Goal: Information Seeking & Learning: Learn about a topic

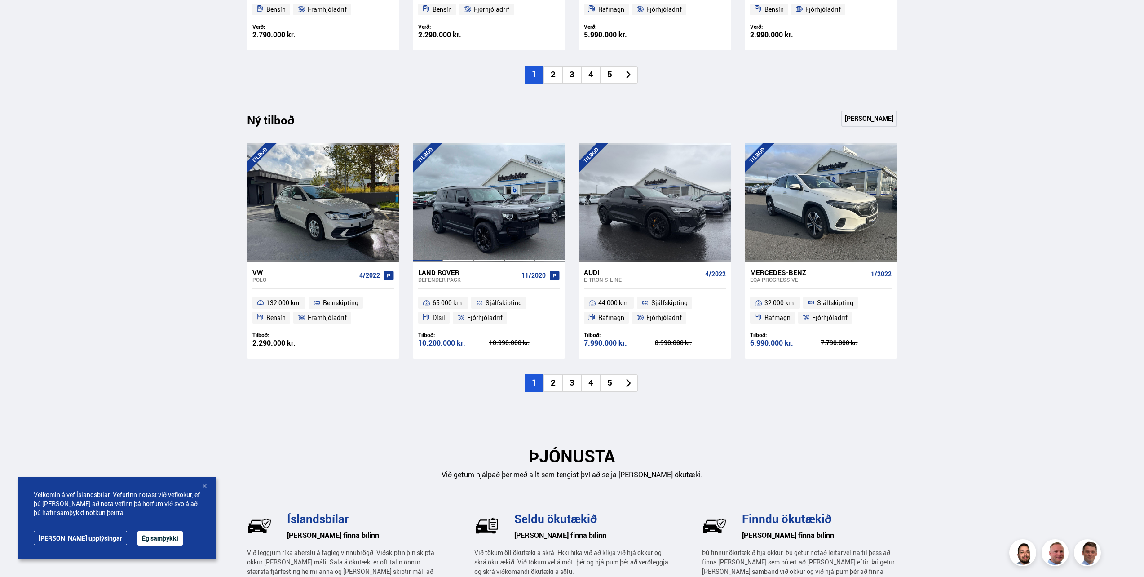
scroll to position [1168, 0]
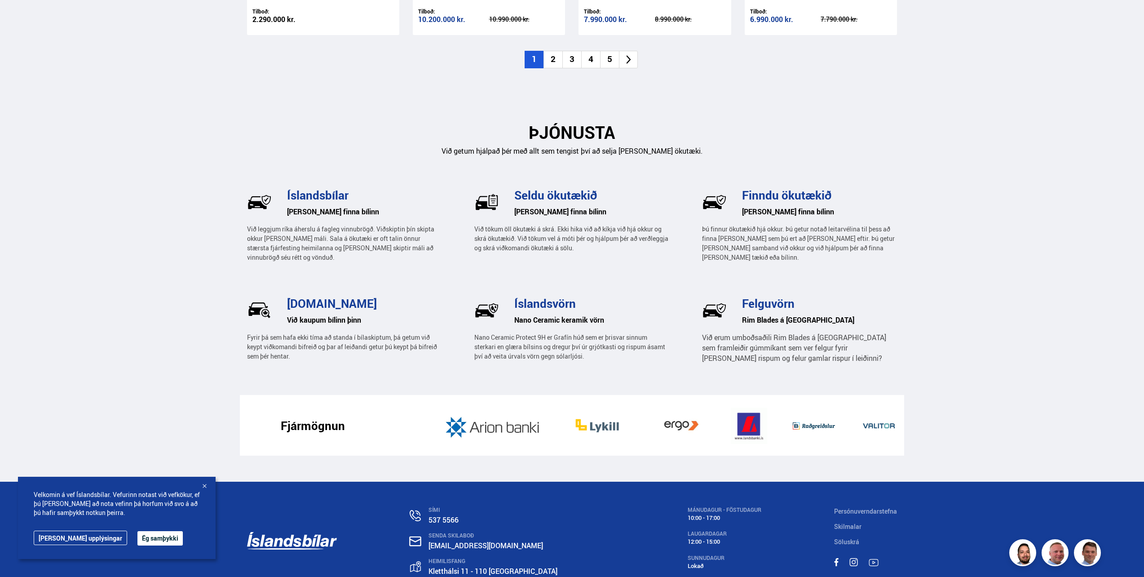
click at [508, 230] on p "Við tökum öll ökutæki á skrá. Ekki hika við að kíkja við hjá okkur og skrá ökut…" at bounding box center [571, 238] width 195 height 28
drag, startPoint x: 508, startPoint y: 230, endPoint x: 508, endPoint y: 237, distance: 6.7
click at [508, 237] on p "Við tökum öll ökutæki á skrá. Ekki hika við að kíkja við hjá okkur og skrá ökut…" at bounding box center [571, 238] width 195 height 28
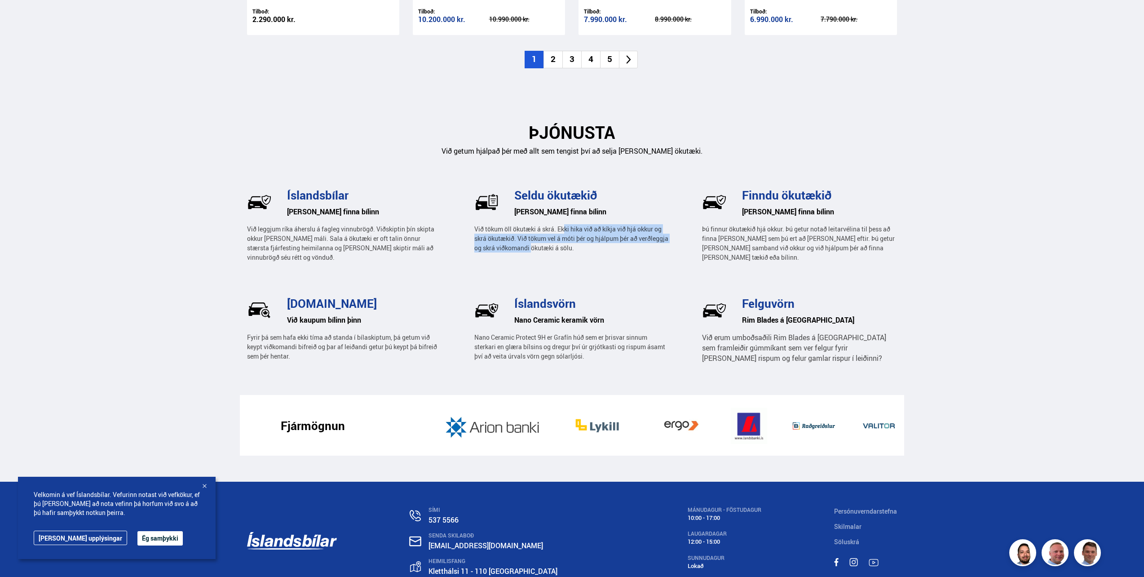
drag, startPoint x: 565, startPoint y: 228, endPoint x: 564, endPoint y: 250, distance: 22.0
click at [564, 250] on p "Við tökum öll ökutæki á skrá. Ekki hika við að kíkja við hjá okkur og skrá ökut…" at bounding box center [571, 238] width 195 height 28
drag, startPoint x: 564, startPoint y: 250, endPoint x: 610, endPoint y: 253, distance: 46.4
click at [610, 253] on div "Seldu ökutækið [PERSON_NAME] finna bílinn Við tökum öll ökutæki á skrá. Ekki hi…" at bounding box center [571, 223] width 195 height 77
click at [565, 214] on h6 "[PERSON_NAME] finna bílinn" at bounding box center [591, 211] width 155 height 13
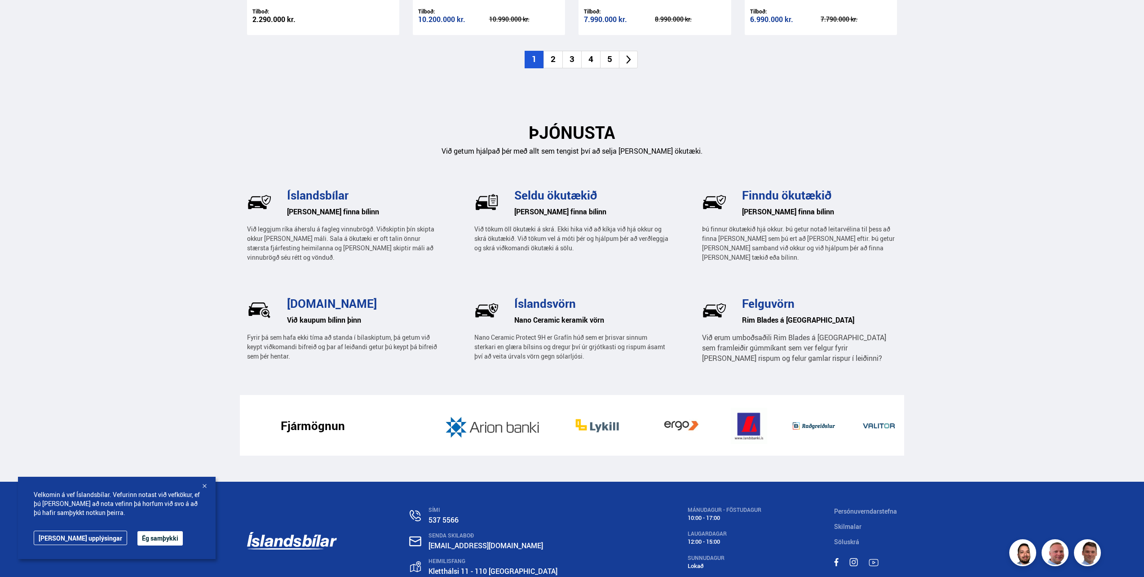
click at [553, 200] on h3 "Seldu ökutækið" at bounding box center [591, 194] width 155 height 13
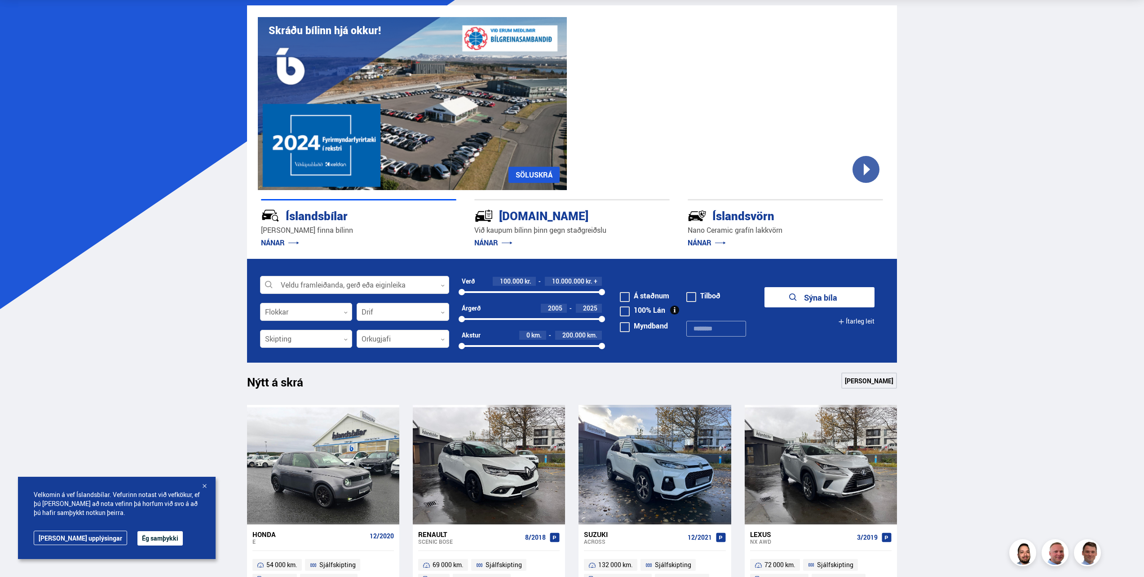
scroll to position [0, 0]
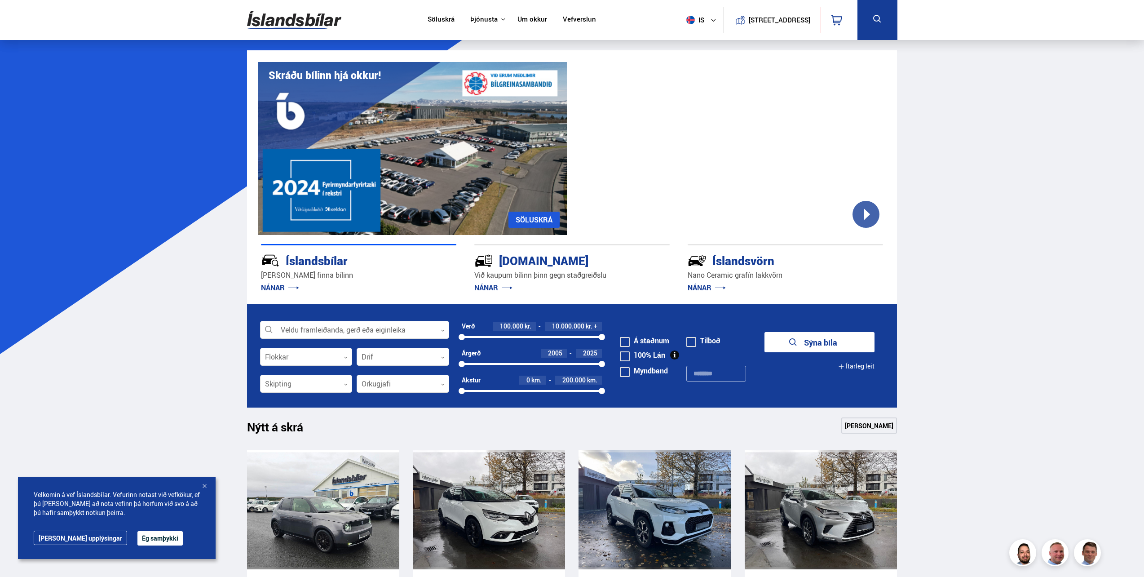
click at [518, 16] on link "Um okkur" at bounding box center [533, 19] width 30 height 9
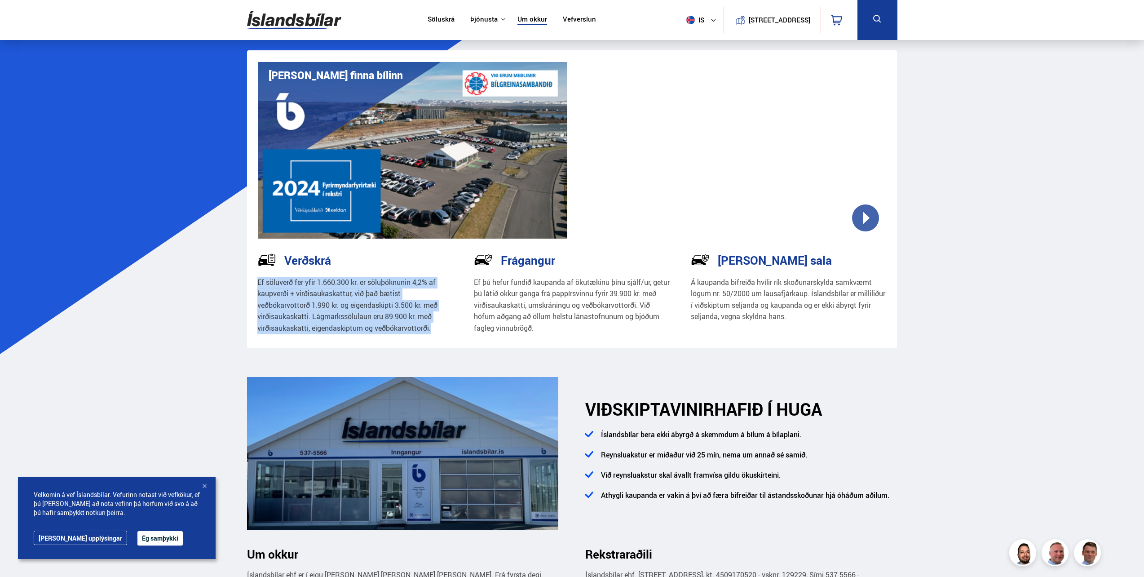
drag, startPoint x: 270, startPoint y: 282, endPoint x: 444, endPoint y: 327, distance: 180.1
click at [444, 327] on p "Ef söluverð fer yfir 1.660.300 kr. er söluþóknunin 4,2% af kaupverði + virðisau…" at bounding box center [355, 306] width 196 height 58
drag, startPoint x: 444, startPoint y: 327, endPoint x: 440, endPoint y: 334, distance: 7.7
click at [440, 334] on p "Ef söluverð fer yfir 1.660.300 kr. er söluþóknunin 4,2% af kaupverði + virðisau…" at bounding box center [355, 306] width 196 height 58
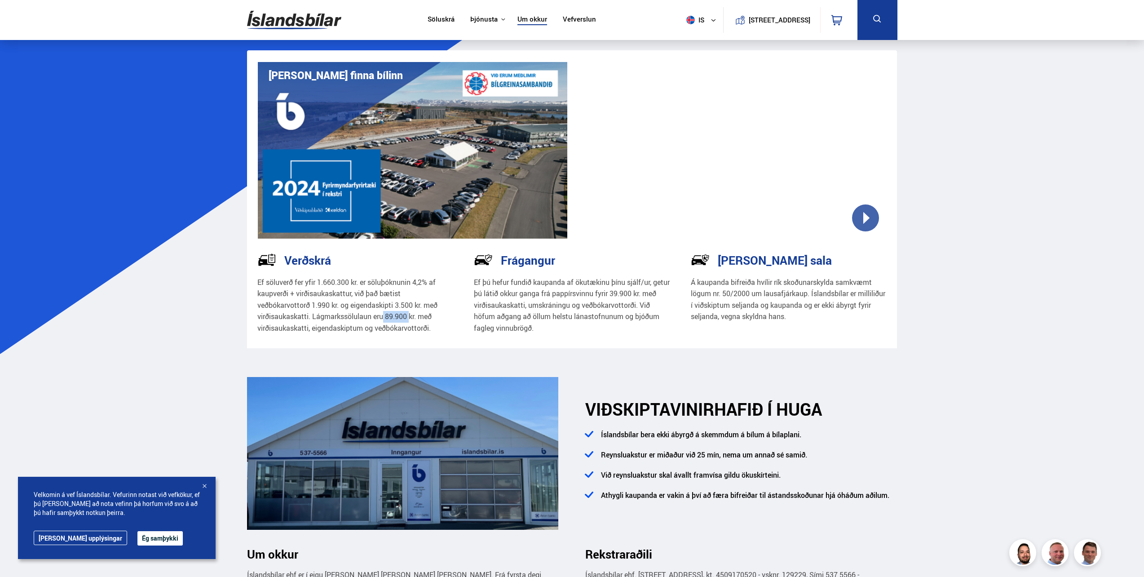
drag, startPoint x: 385, startPoint y: 318, endPoint x: 411, endPoint y: 318, distance: 26.5
click at [411, 318] on p "Ef söluverð fer yfir 1.660.300 kr. er söluþóknunin 4,2% af kaupverði + virðisau…" at bounding box center [355, 306] width 196 height 58
drag, startPoint x: 411, startPoint y: 318, endPoint x: 394, endPoint y: 321, distance: 17.4
click at [394, 321] on p "Ef söluverð fer yfir 1.660.300 kr. er söluþóknunin 4,2% af kaupverði + virðisau…" at bounding box center [355, 306] width 196 height 58
click at [408, 301] on p "Ef söluverð fer yfir 1.660.300 kr. er söluþóknunin 4,2% af kaupverði + virðisau…" at bounding box center [355, 306] width 196 height 58
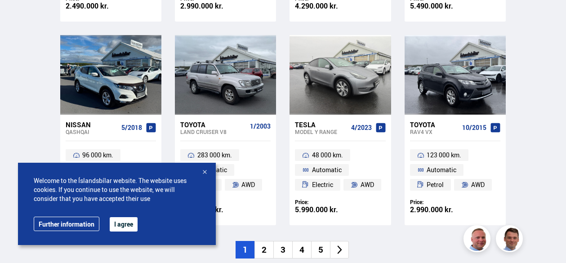
scroll to position [675, 0]
